Goal: Complete application form

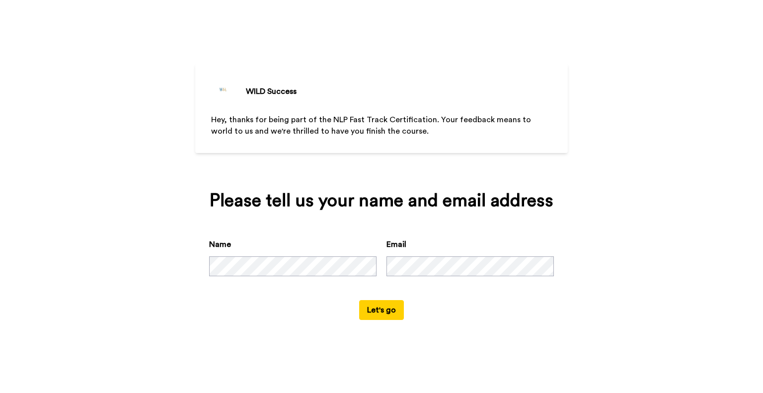
click at [390, 311] on button "Let's go" at bounding box center [381, 310] width 45 height 20
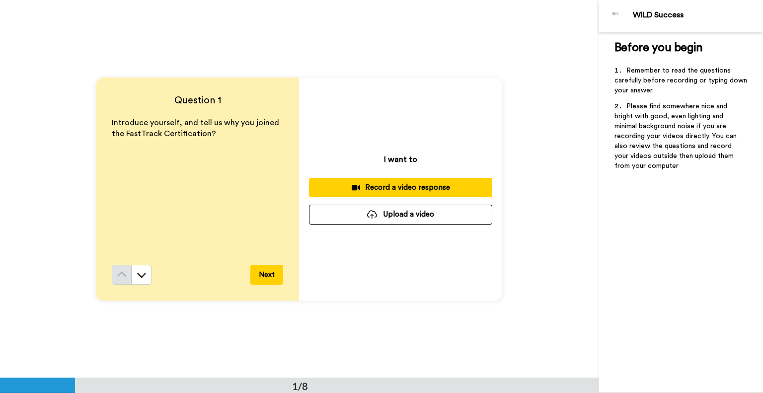
click at [416, 188] on div "Record a video response" at bounding box center [400, 187] width 167 height 10
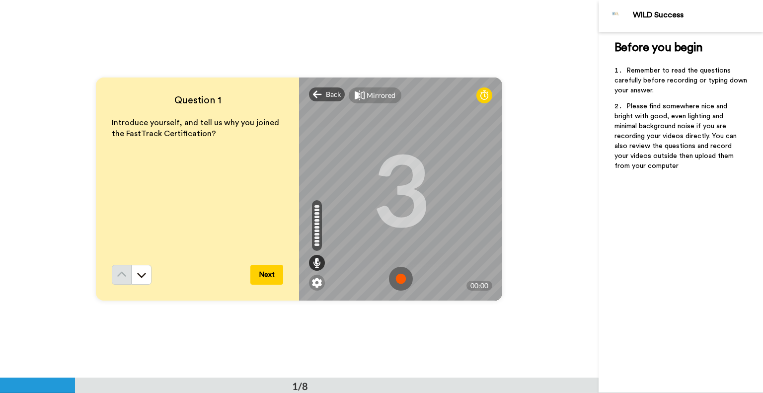
click at [400, 277] on img at bounding box center [401, 279] width 24 height 24
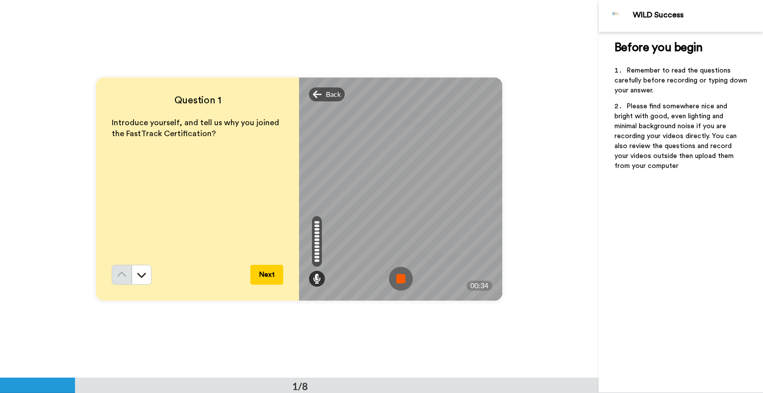
click at [400, 277] on img at bounding box center [401, 279] width 24 height 24
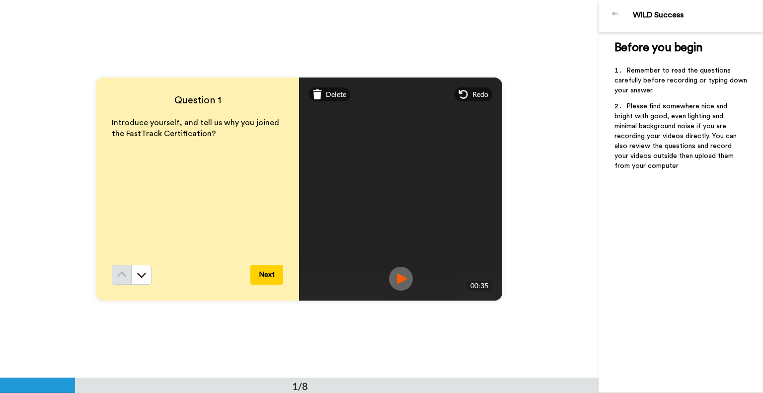
click at [268, 272] on button "Next" at bounding box center [266, 275] width 33 height 20
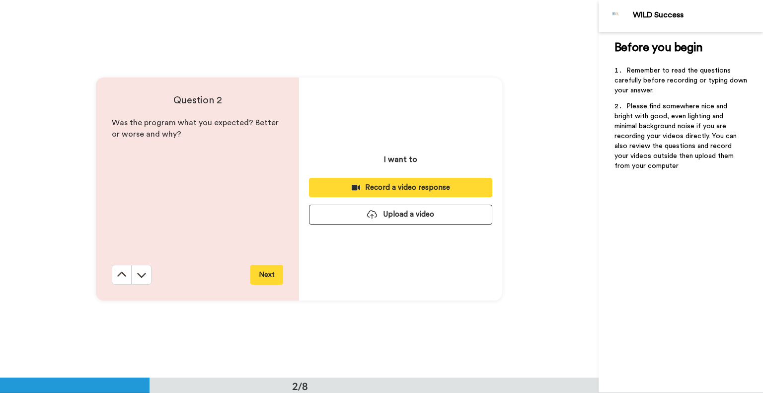
scroll to position [378, 0]
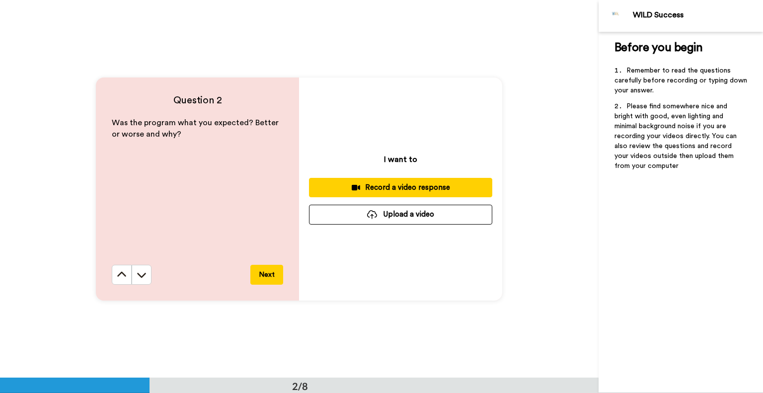
click at [399, 186] on div "Record a video response" at bounding box center [400, 187] width 167 height 10
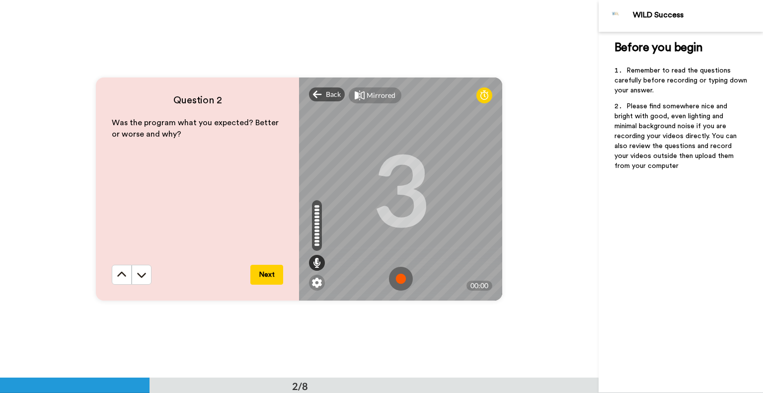
click at [398, 279] on img at bounding box center [401, 279] width 24 height 24
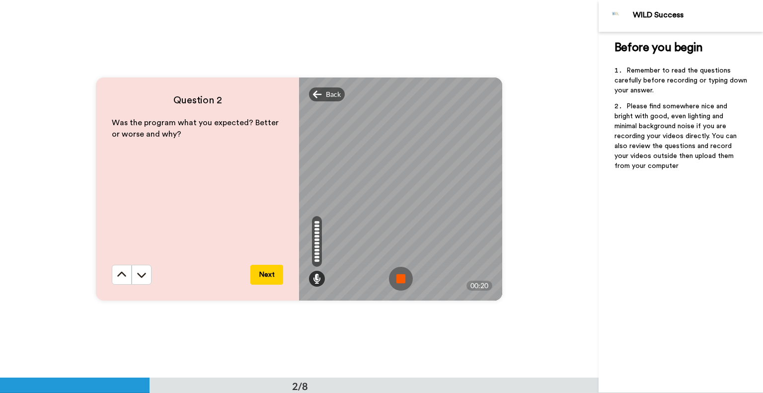
click at [398, 279] on img at bounding box center [401, 279] width 24 height 24
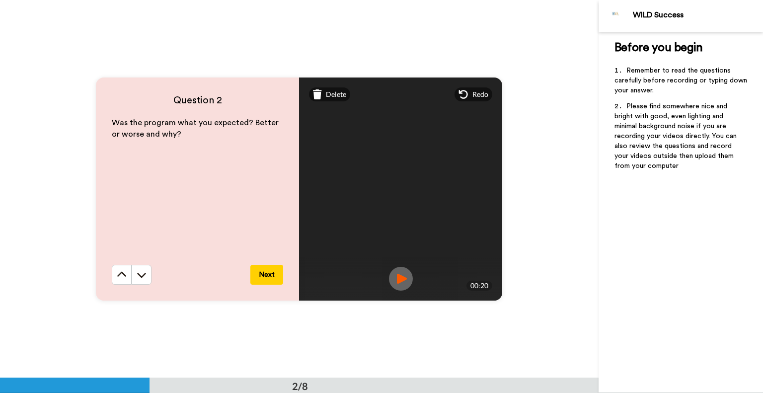
click at [263, 275] on button "Next" at bounding box center [266, 275] width 33 height 20
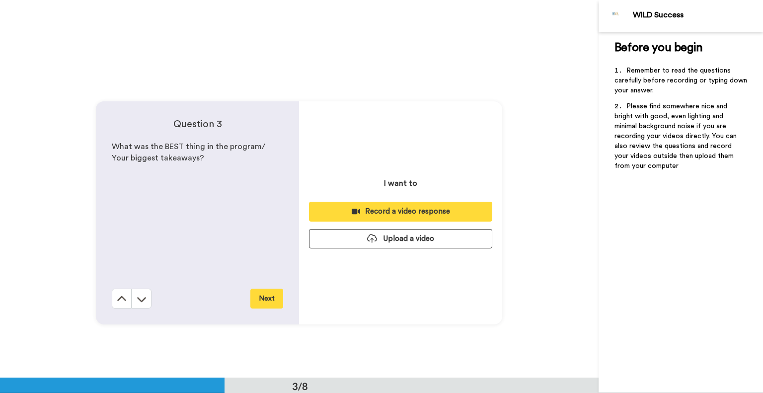
scroll to position [755, 0]
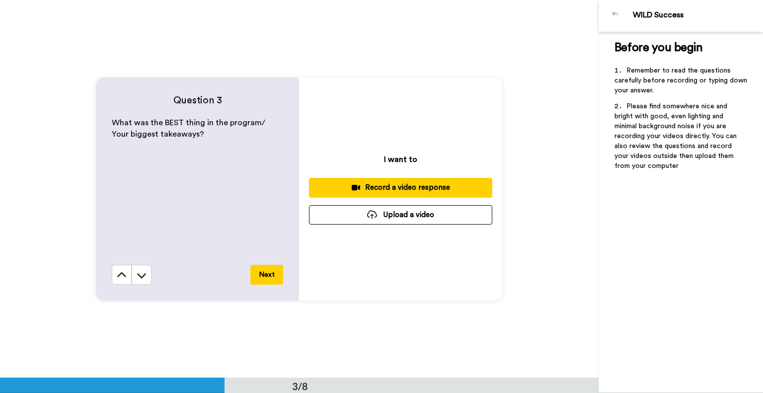
click at [404, 187] on div "Record a video response" at bounding box center [400, 187] width 167 height 10
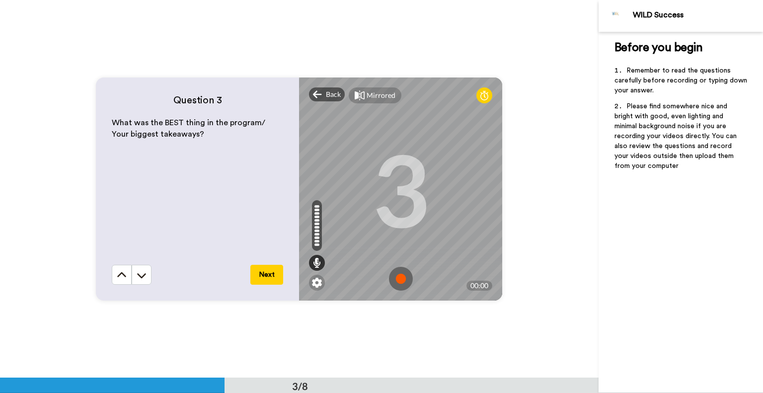
click at [396, 276] on img at bounding box center [401, 279] width 24 height 24
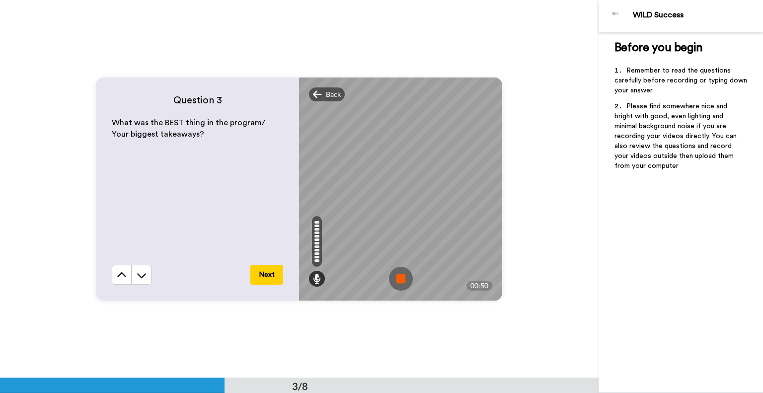
click at [399, 275] on img at bounding box center [401, 279] width 24 height 24
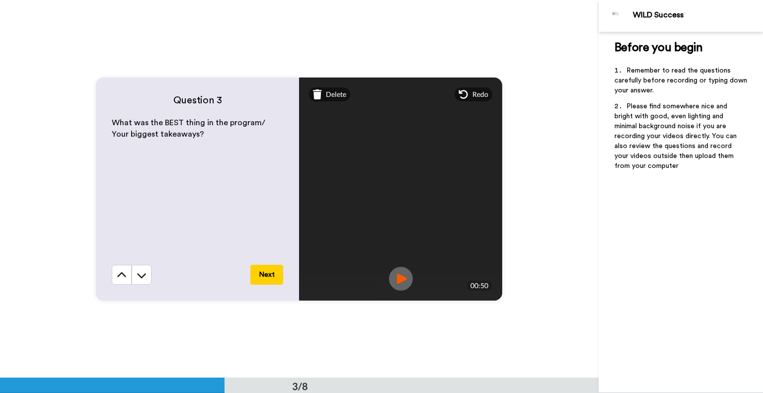
click at [265, 274] on button "Next" at bounding box center [266, 275] width 33 height 20
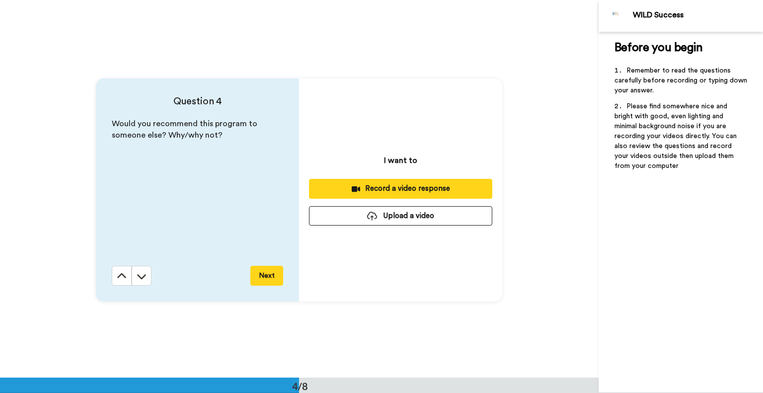
scroll to position [1134, 0]
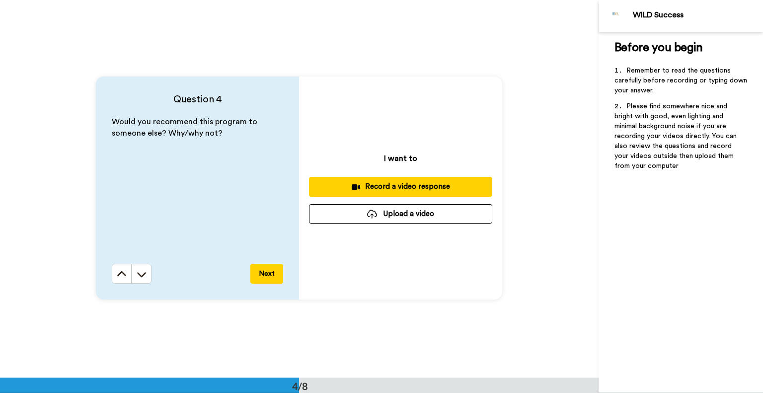
click at [383, 186] on div "Record a video response" at bounding box center [400, 186] width 167 height 10
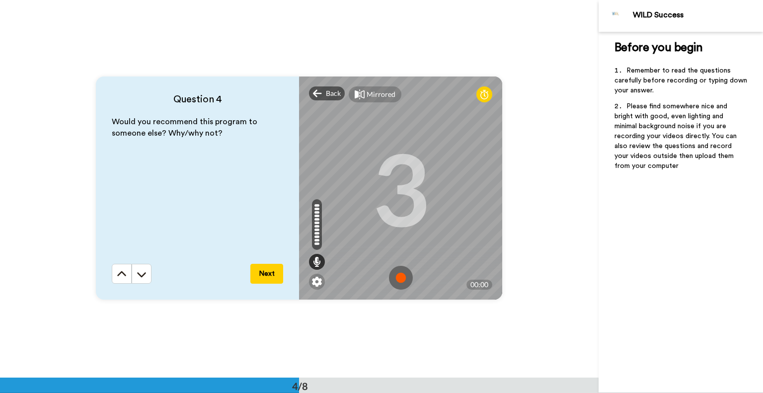
click at [395, 280] on img at bounding box center [401, 278] width 24 height 24
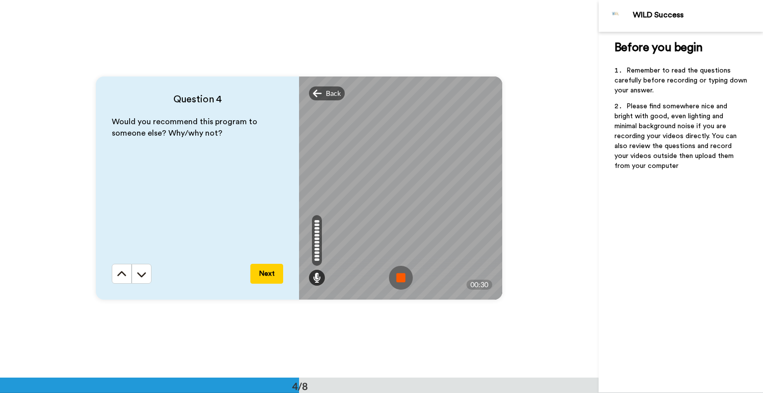
click at [397, 278] on img at bounding box center [401, 278] width 24 height 24
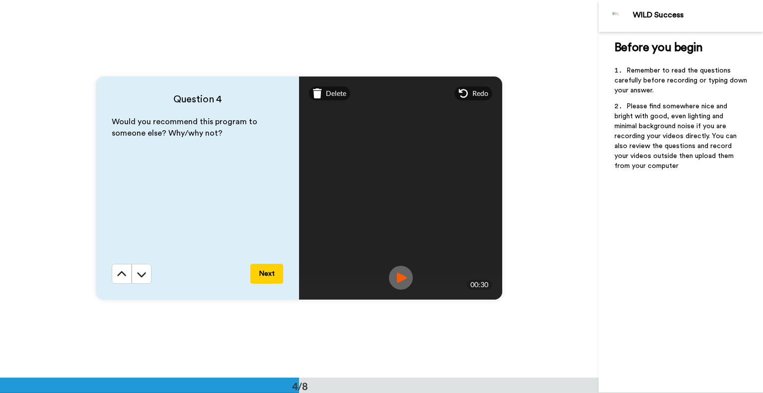
click at [274, 277] on button "Next" at bounding box center [266, 274] width 33 height 20
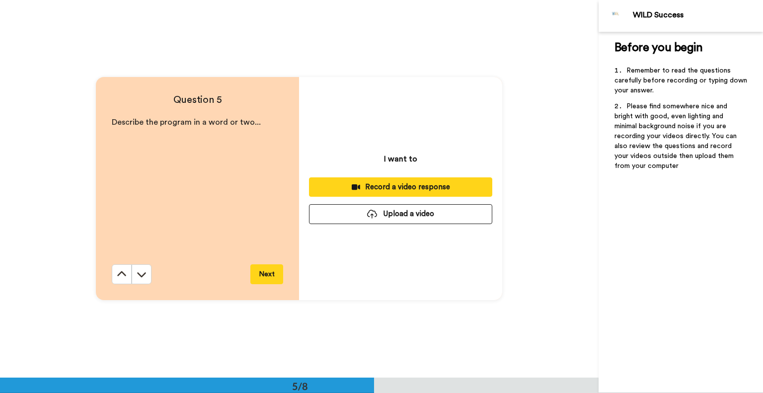
scroll to position [1512, 0]
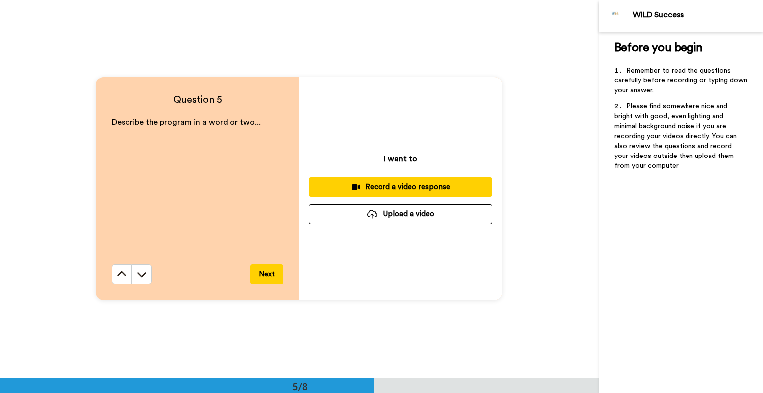
click at [405, 188] on div "Record a video response" at bounding box center [400, 187] width 167 height 10
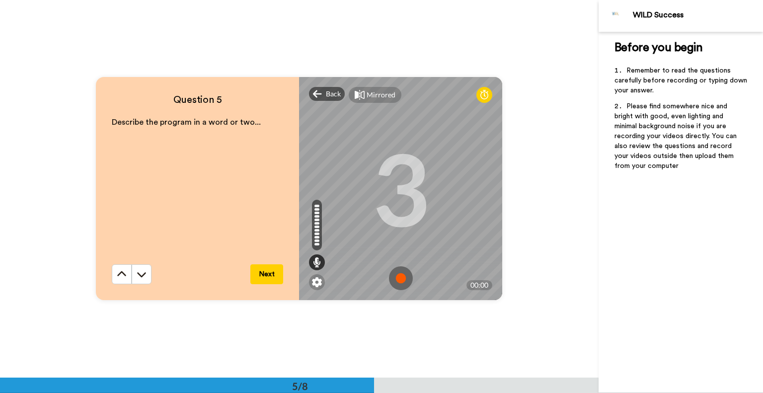
click at [399, 277] on img at bounding box center [401, 278] width 24 height 24
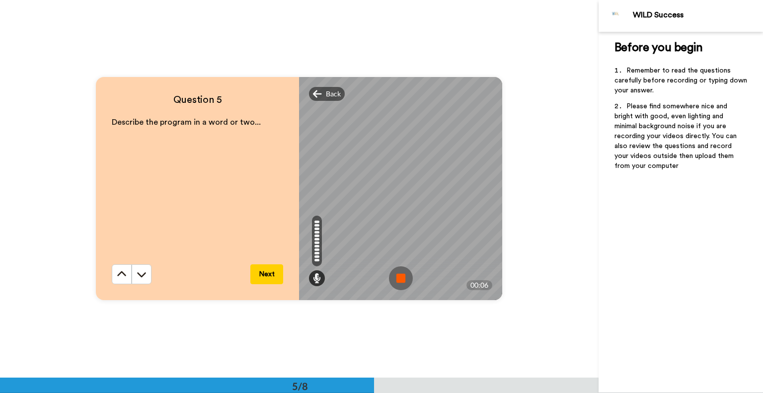
click at [399, 276] on img at bounding box center [401, 278] width 24 height 24
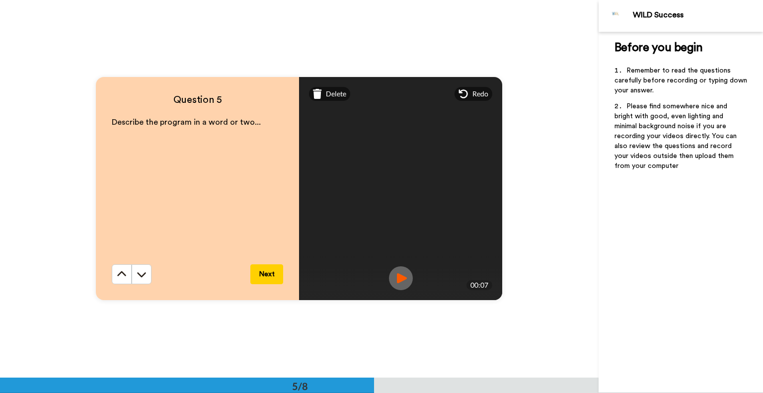
click at [266, 274] on button "Next" at bounding box center [266, 274] width 33 height 20
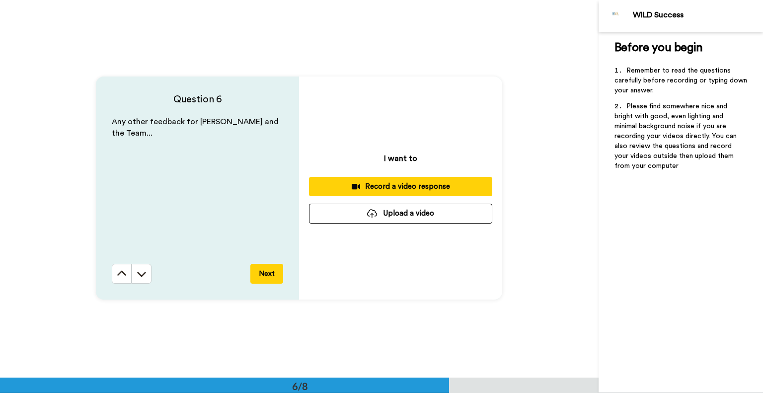
scroll to position [1890, 0]
click at [398, 188] on div "Record a video response" at bounding box center [400, 186] width 167 height 10
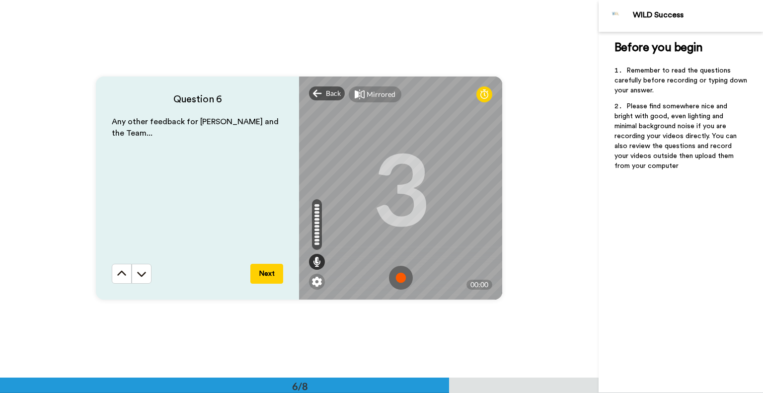
click at [398, 276] on img at bounding box center [401, 278] width 24 height 24
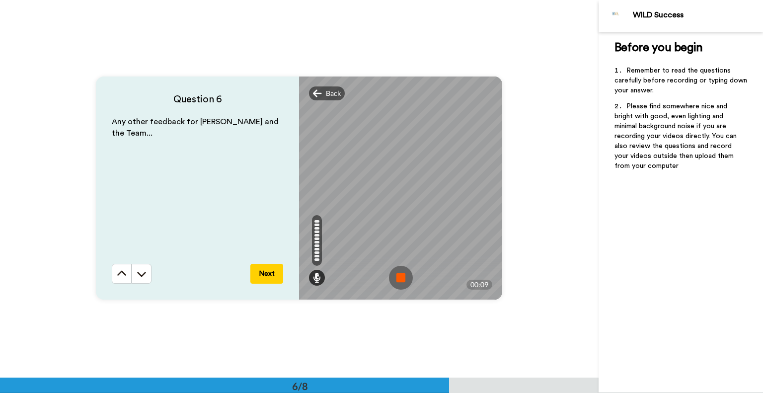
click at [396, 276] on img at bounding box center [401, 278] width 24 height 24
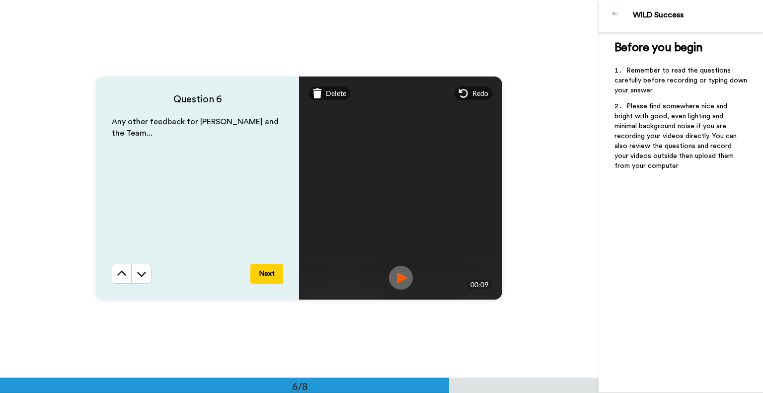
click at [268, 274] on button "Next" at bounding box center [266, 274] width 33 height 20
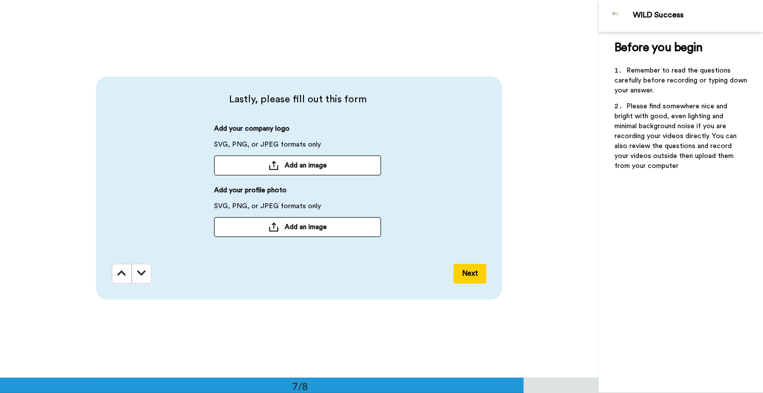
scroll to position [2268, 0]
click at [300, 229] on span "Add an image" at bounding box center [306, 227] width 42 height 10
click at [462, 272] on button "Next" at bounding box center [470, 274] width 33 height 20
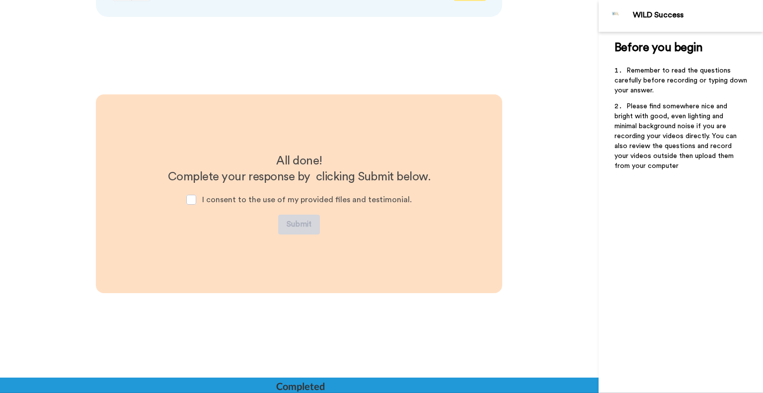
scroll to position [2556, 0]
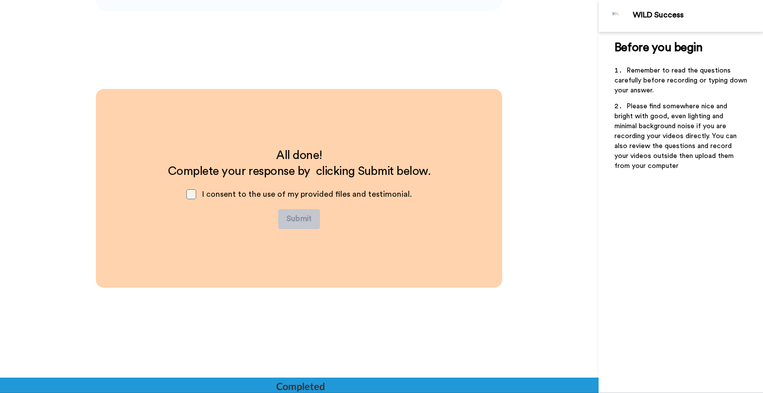
click at [194, 194] on span at bounding box center [191, 194] width 10 height 10
click at [287, 220] on button "Submit" at bounding box center [299, 219] width 42 height 20
